Goal: Task Accomplishment & Management: Manage account settings

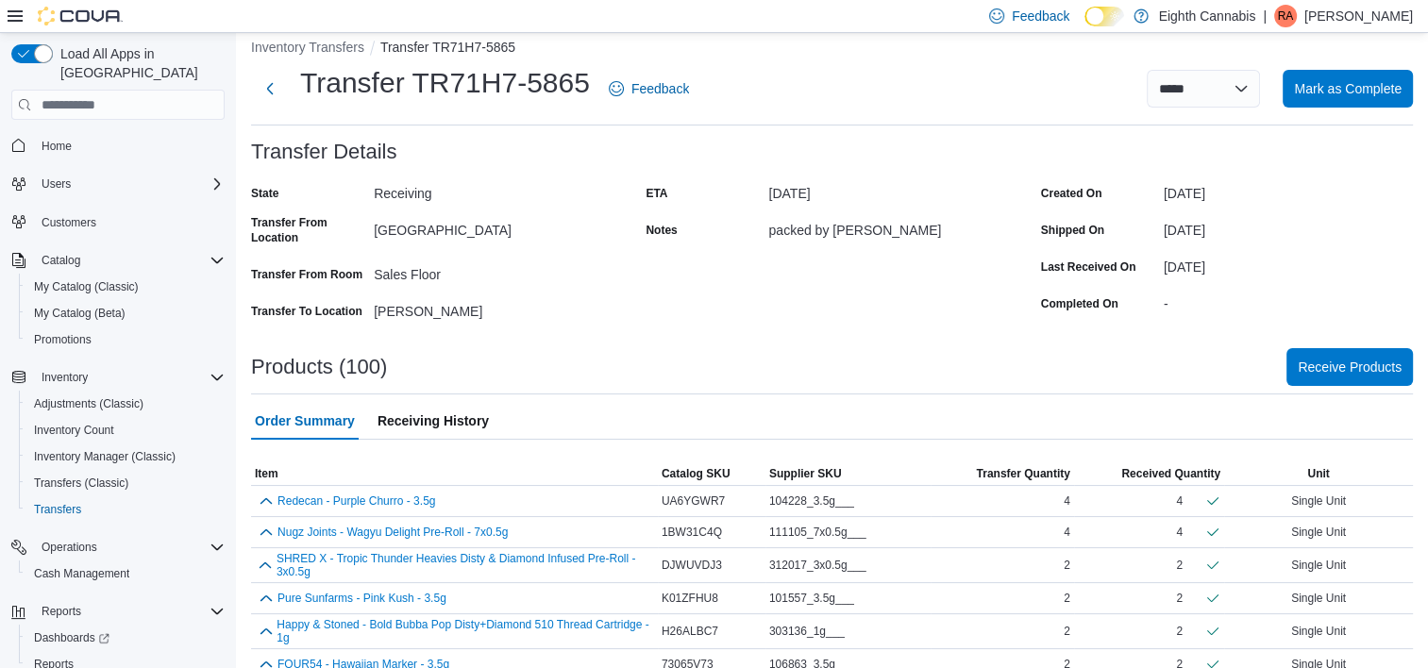
scroll to position [19, 0]
click at [1389, 92] on span "Mark as Complete" at bounding box center [1348, 86] width 108 height 19
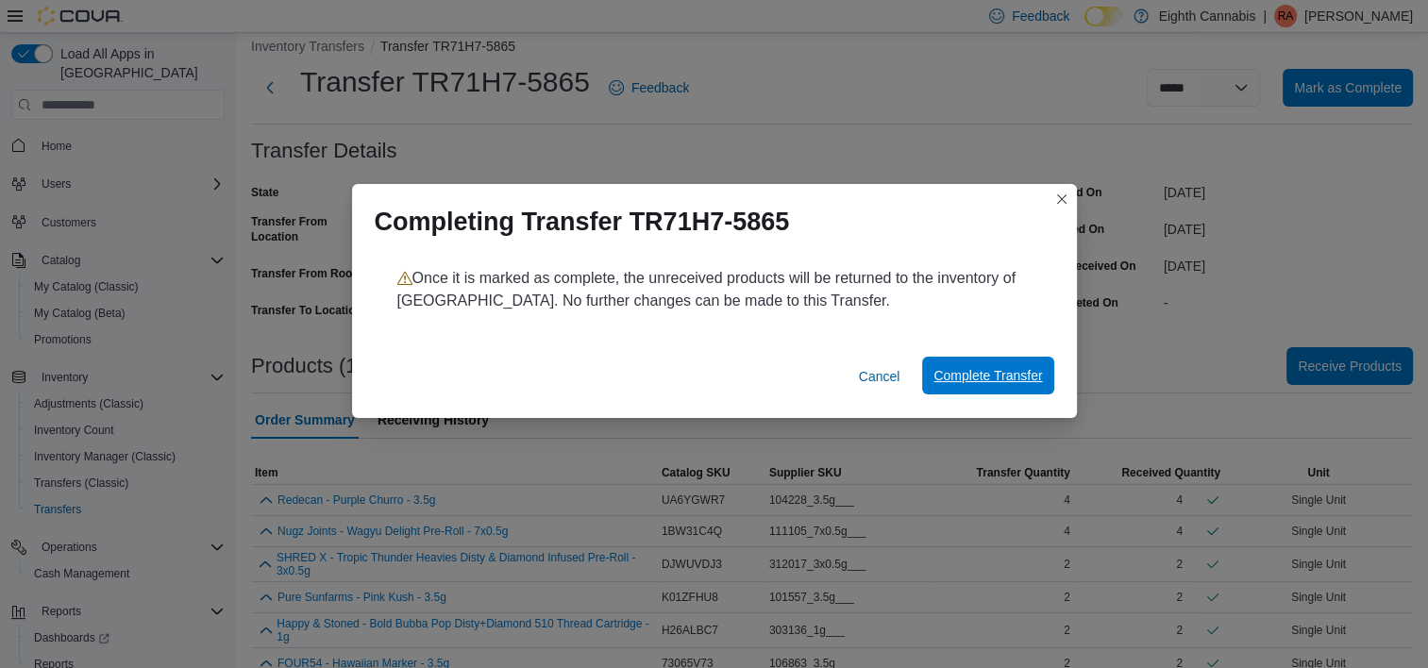
click at [973, 385] on span "Complete Transfer" at bounding box center [987, 376] width 109 height 38
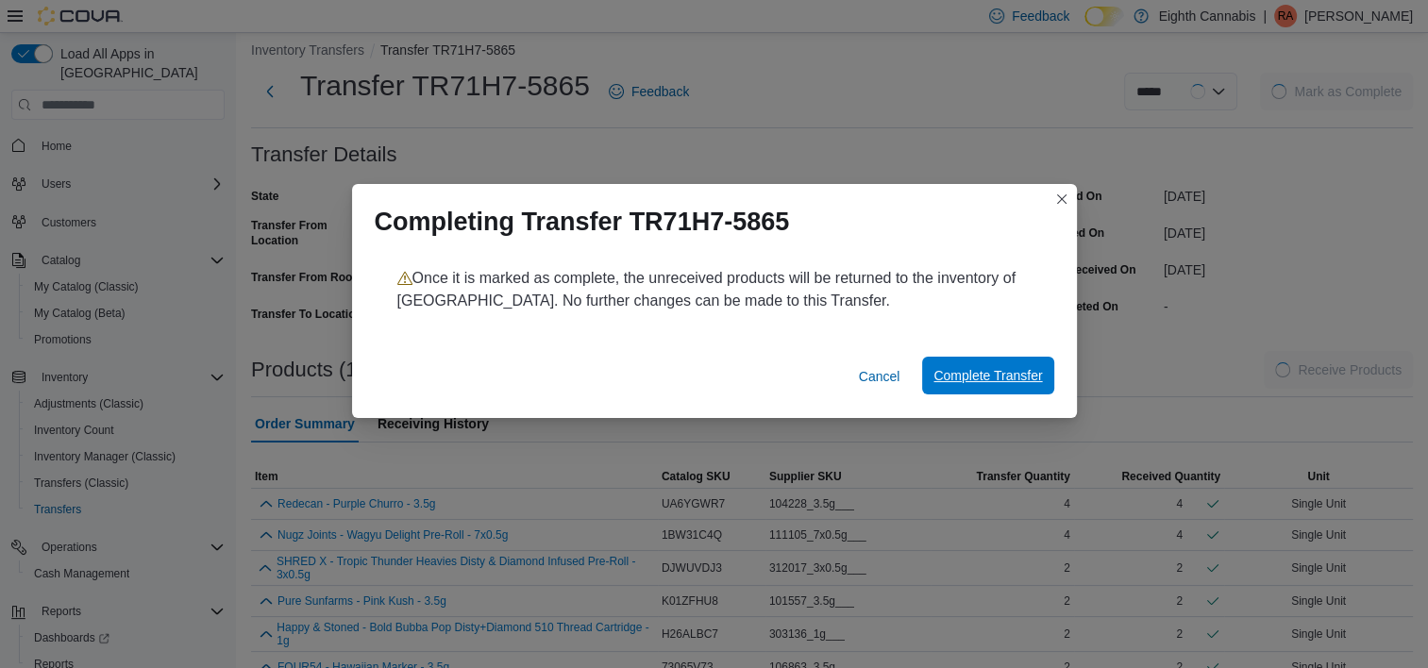
scroll to position [23, 0]
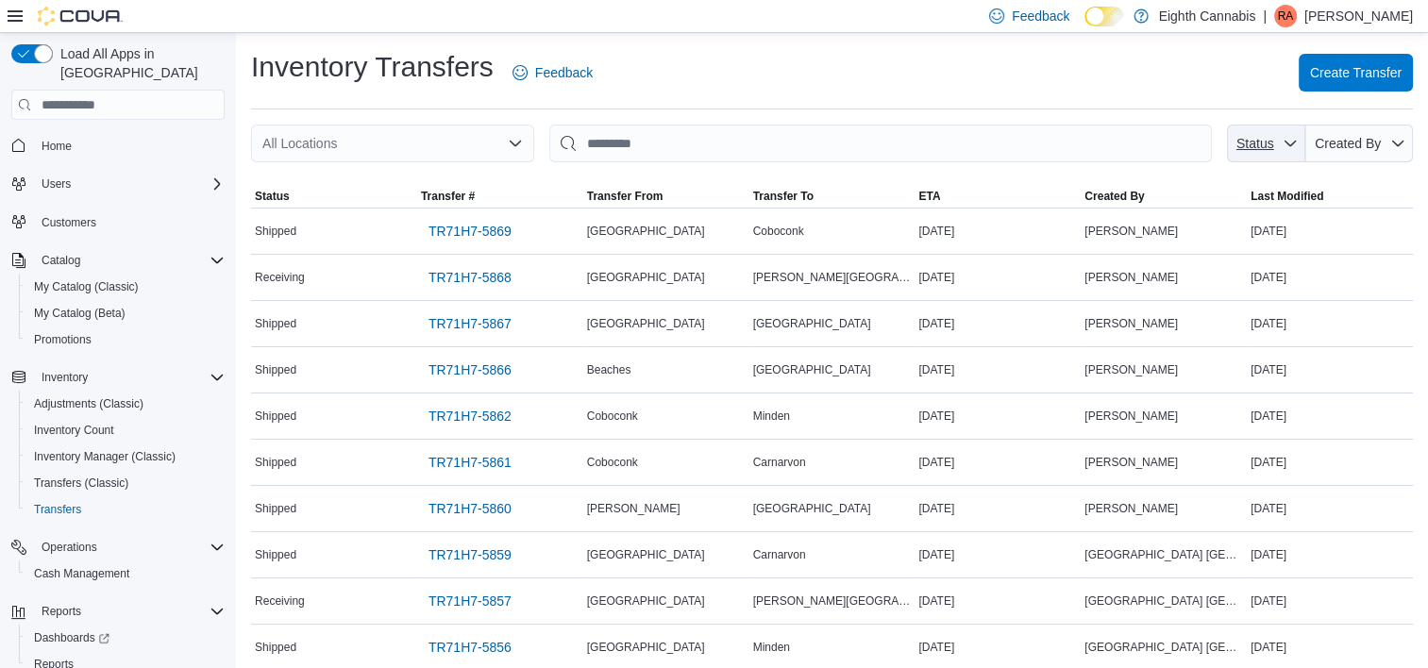
click at [1298, 152] on span "Status" at bounding box center [1266, 144] width 63 height 38
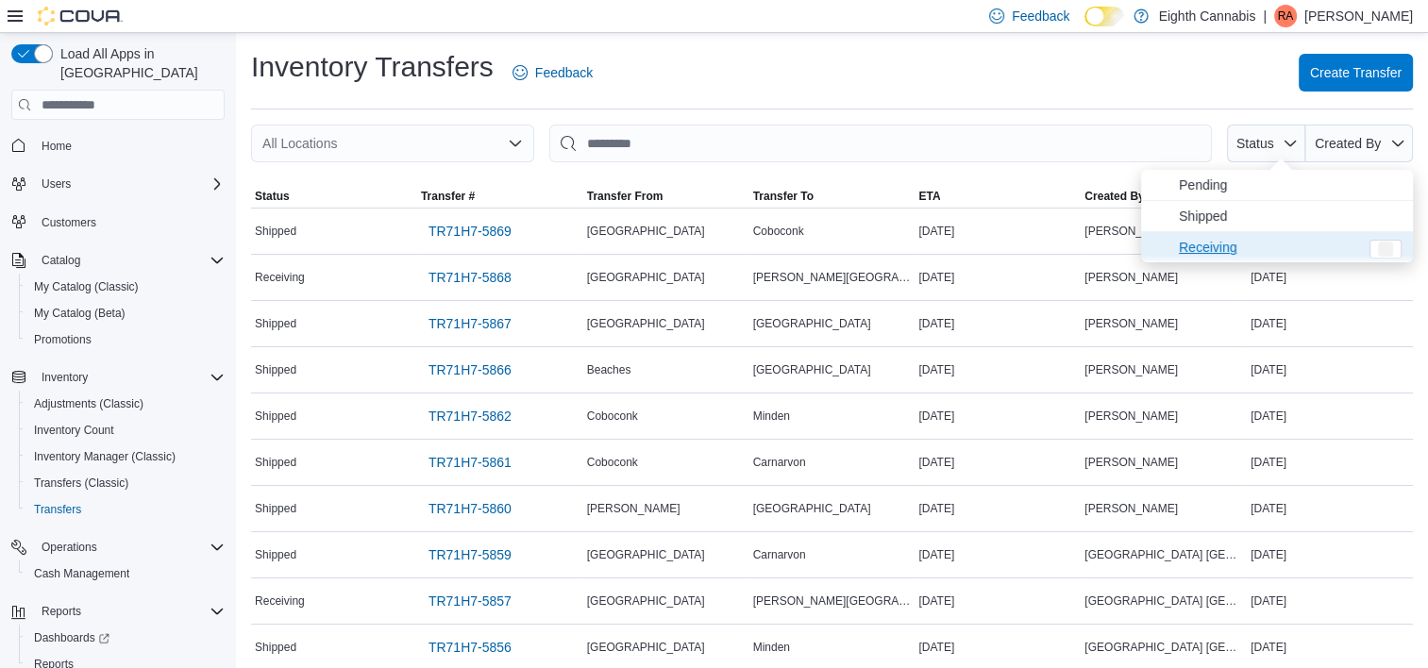
click at [1242, 245] on span "Receiving" at bounding box center [1268, 247] width 179 height 23
type input "**********"
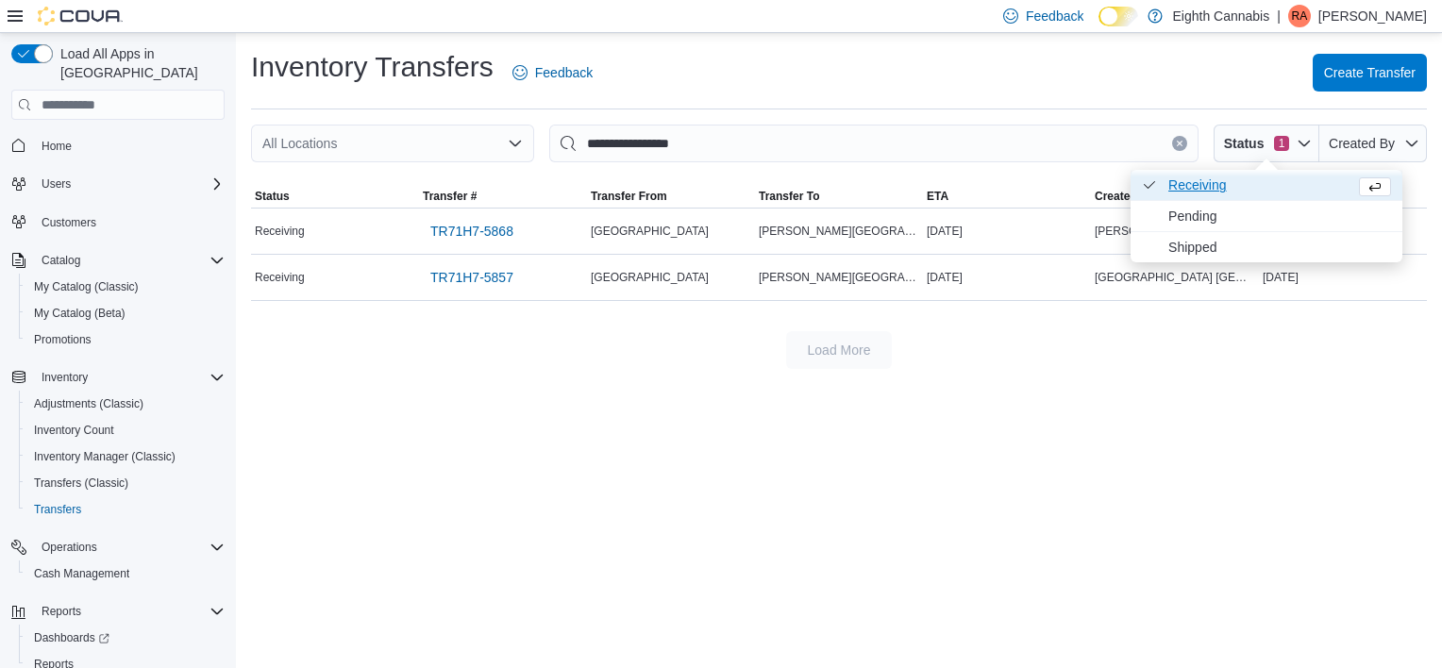
click at [1245, 181] on span "Receiving . Checked option." at bounding box center [1257, 185] width 179 height 23
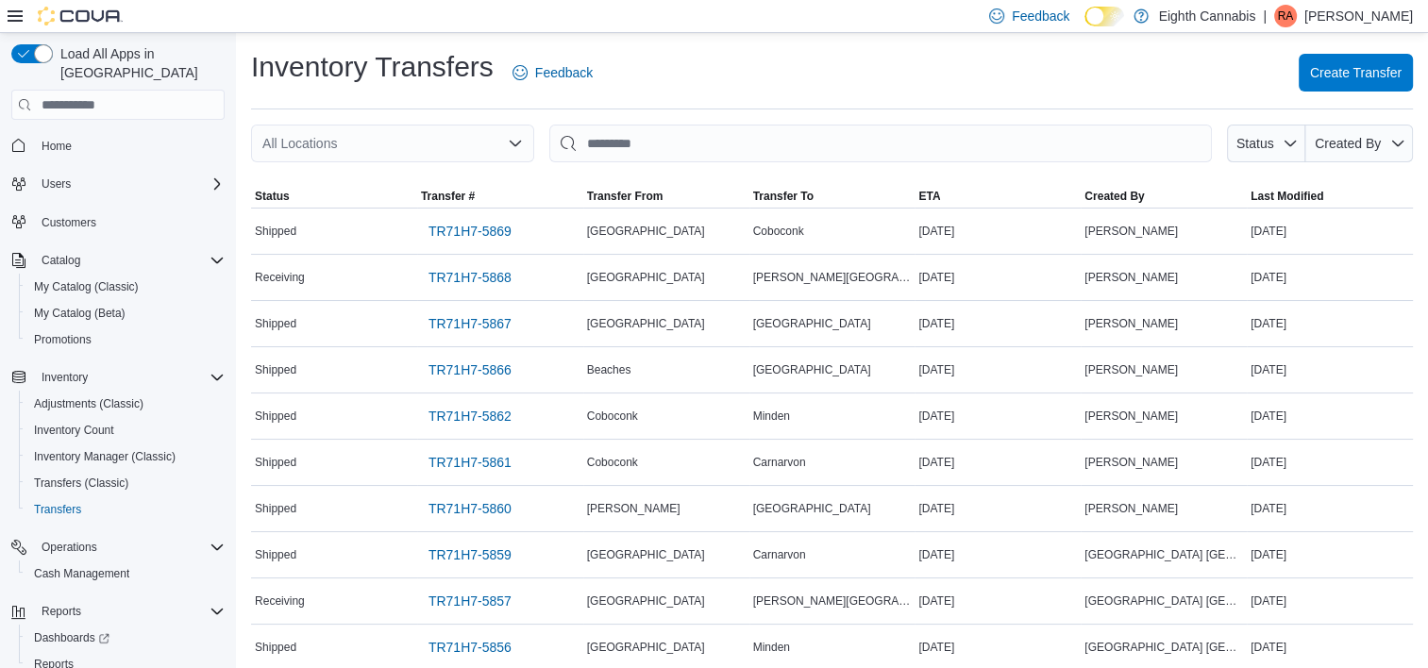
click at [1272, 102] on div "Inventory Transfers Feedback Create Transfer" at bounding box center [832, 78] width 1162 height 61
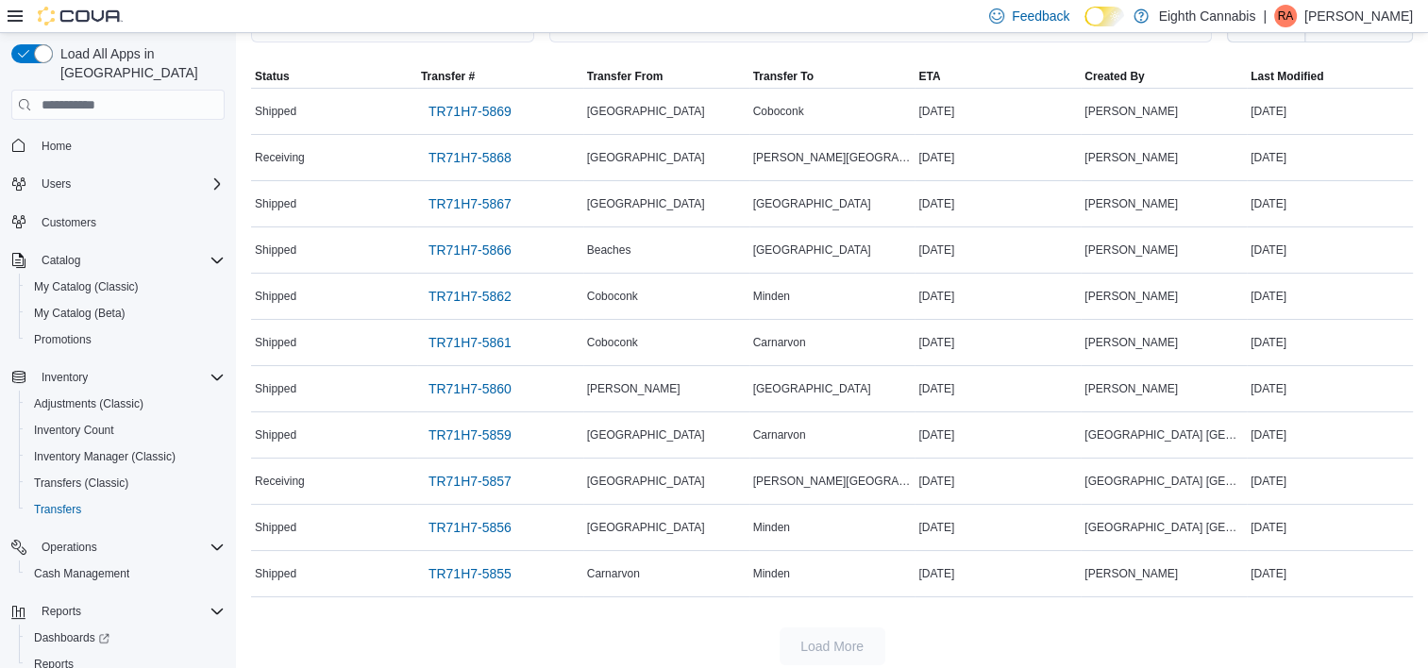
scroll to position [121, 0]
